Goal: Information Seeking & Learning: Learn about a topic

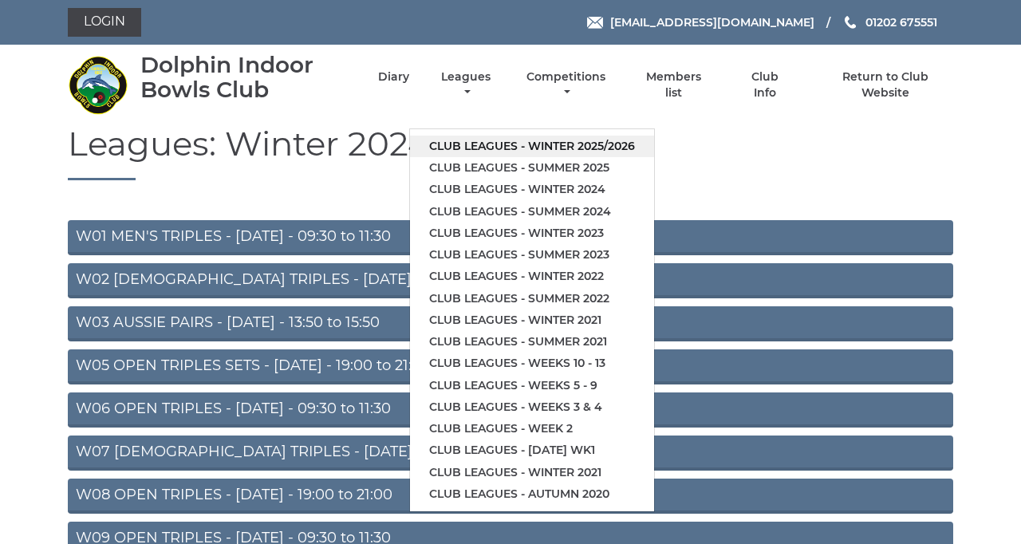
click at [654, 157] on link "Club leagues - Winter 2025/2026" at bounding box center [532, 147] width 244 height 22
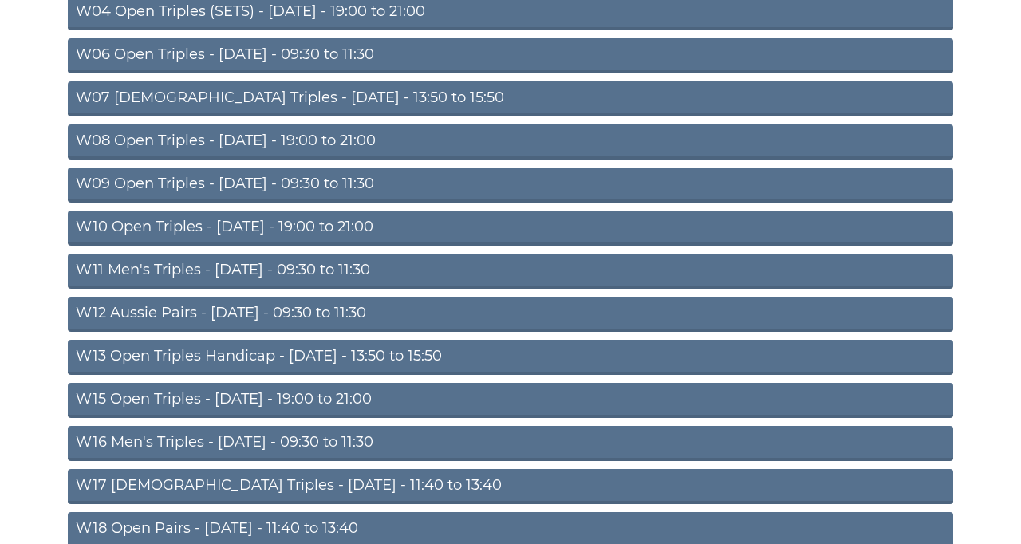
click at [698, 375] on link "W13 Open Triples Handicap - Thursday - 13:50 to 15:50" at bounding box center [510, 357] width 885 height 35
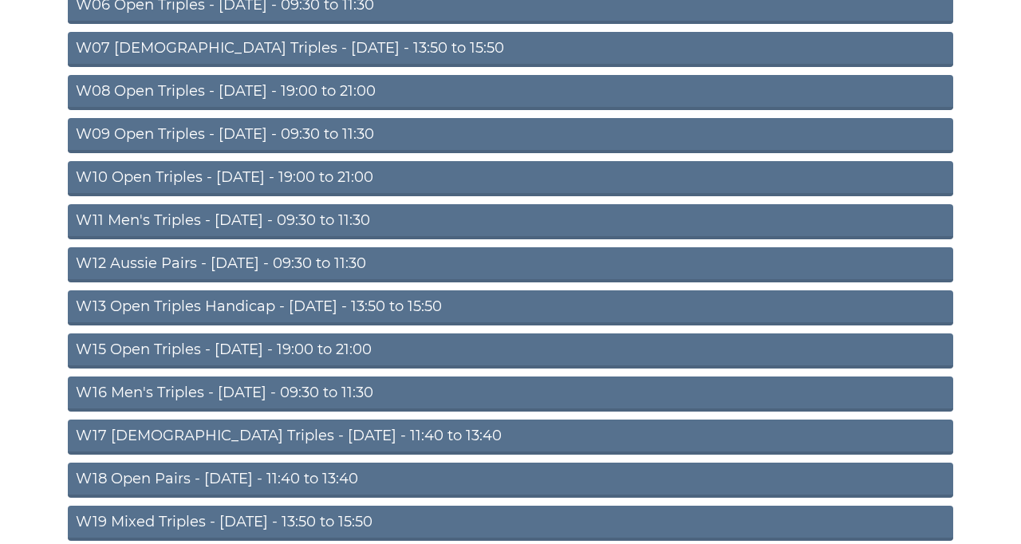
scroll to position [429, 0]
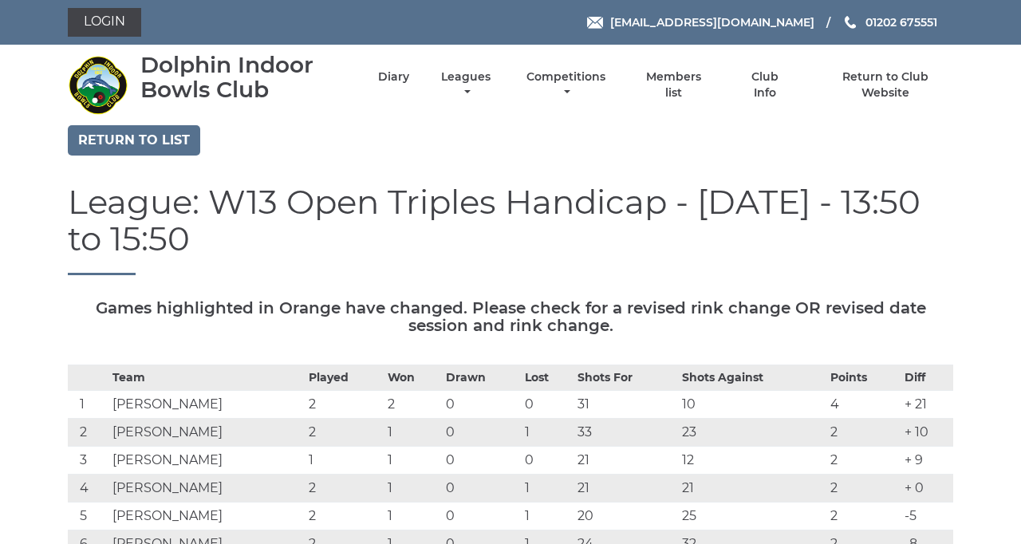
scroll to position [12, 0]
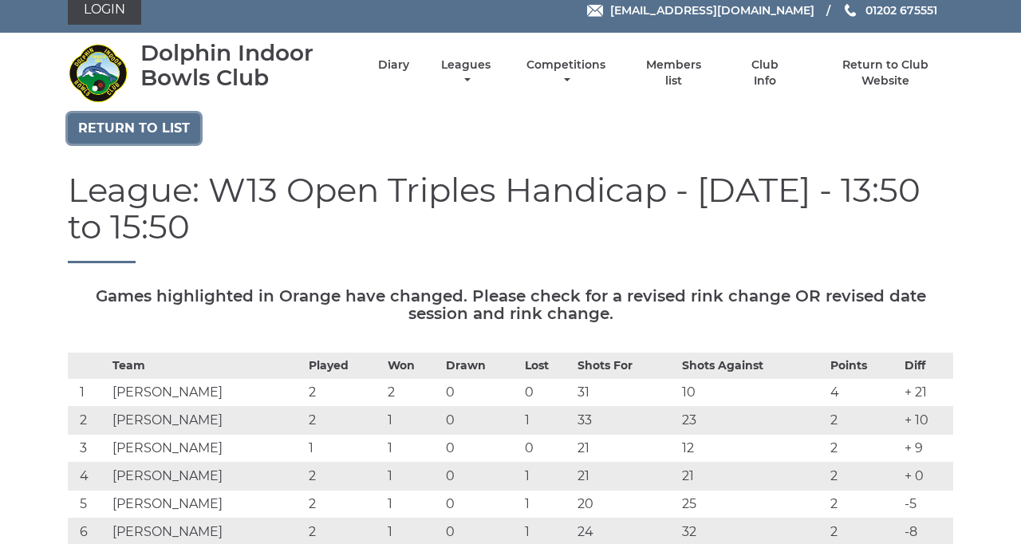
click at [190, 144] on link "Return to list" at bounding box center [134, 128] width 132 height 30
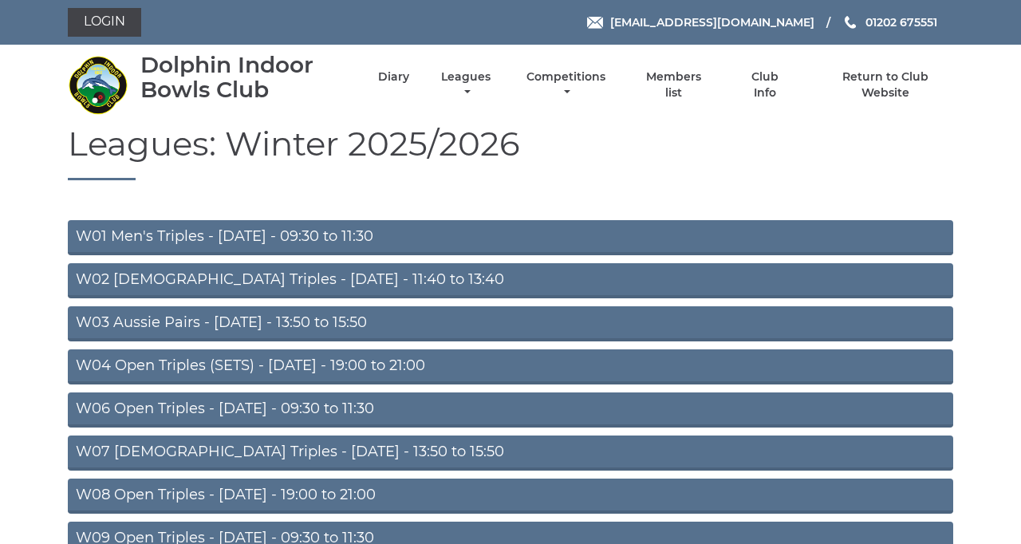
click at [680, 341] on link "W03 Aussie Pairs - Monday - 13:50 to 15:50" at bounding box center [510, 323] width 885 height 35
